Goal: Book appointment/travel/reservation

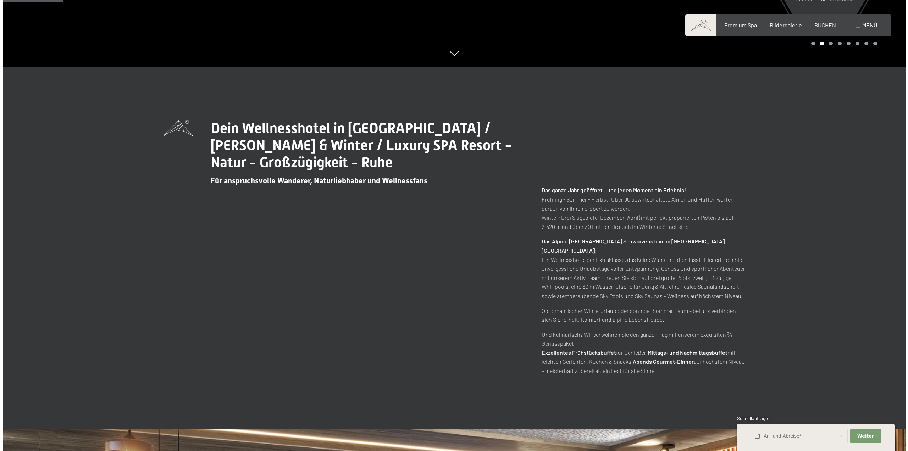
scroll to position [390, 0]
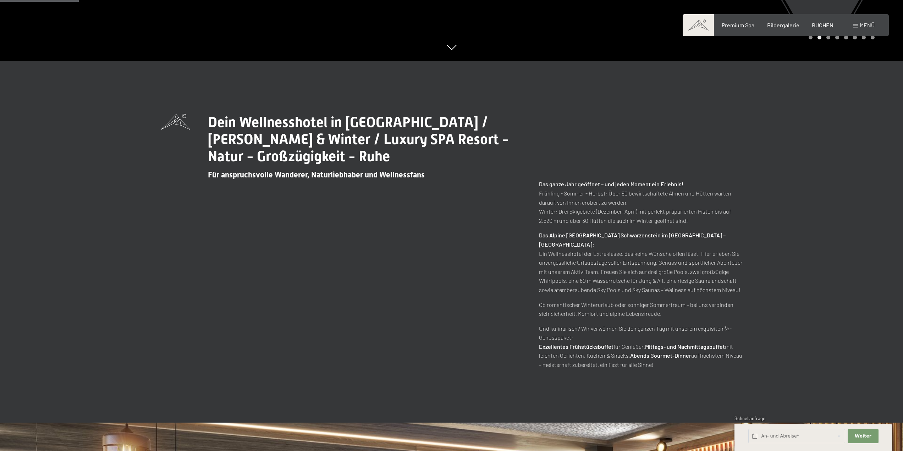
click at [871, 26] on span "Menü" at bounding box center [866, 25] width 15 height 7
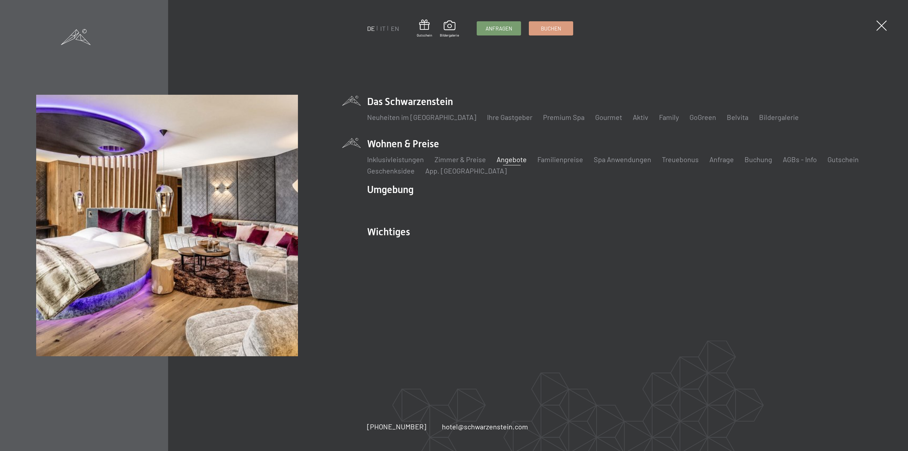
click at [501, 160] on link "Angebote" at bounding box center [511, 159] width 30 height 9
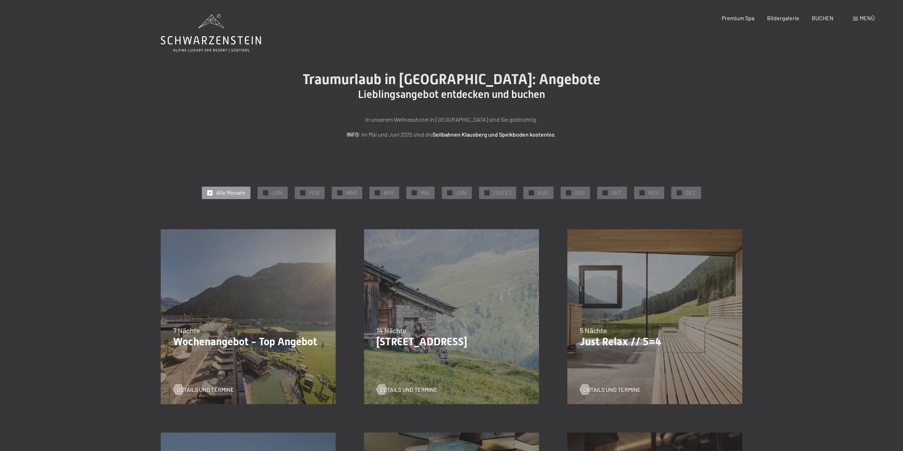
click at [627, 340] on p "Just Relax // 5=4" at bounding box center [654, 341] width 150 height 13
click at [611, 389] on span "Details und Termine" at bounding box center [618, 389] width 57 height 8
